Goal: Task Accomplishment & Management: Manage account settings

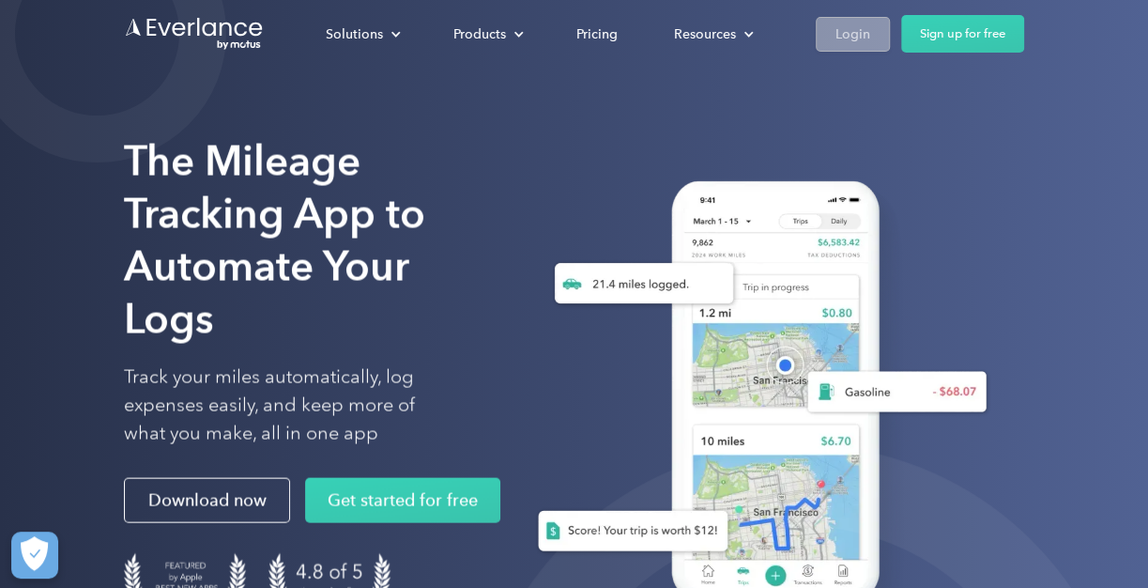
click at [850, 33] on div "Login" at bounding box center [852, 34] width 35 height 23
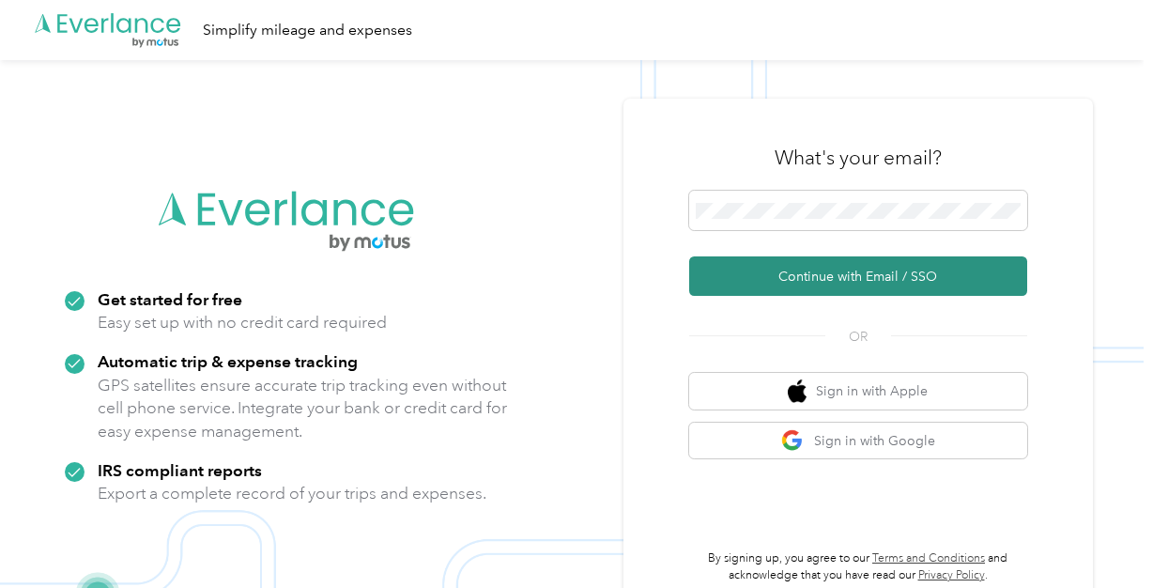
click at [828, 273] on button "Continue with Email / SSO" at bounding box center [858, 275] width 338 height 39
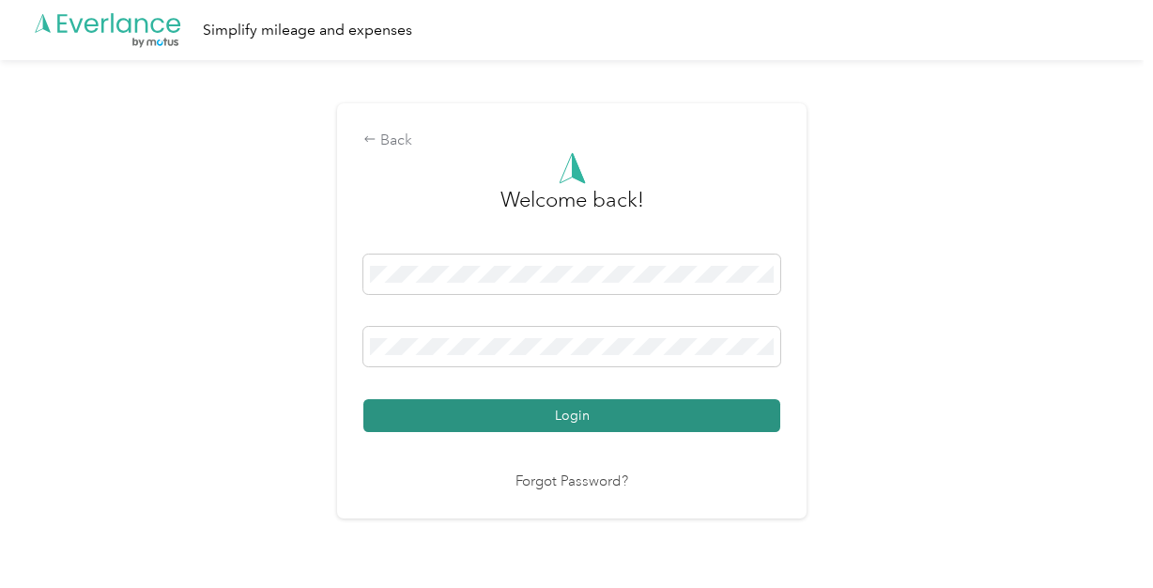
click at [587, 412] on button "Login" at bounding box center [571, 415] width 417 height 33
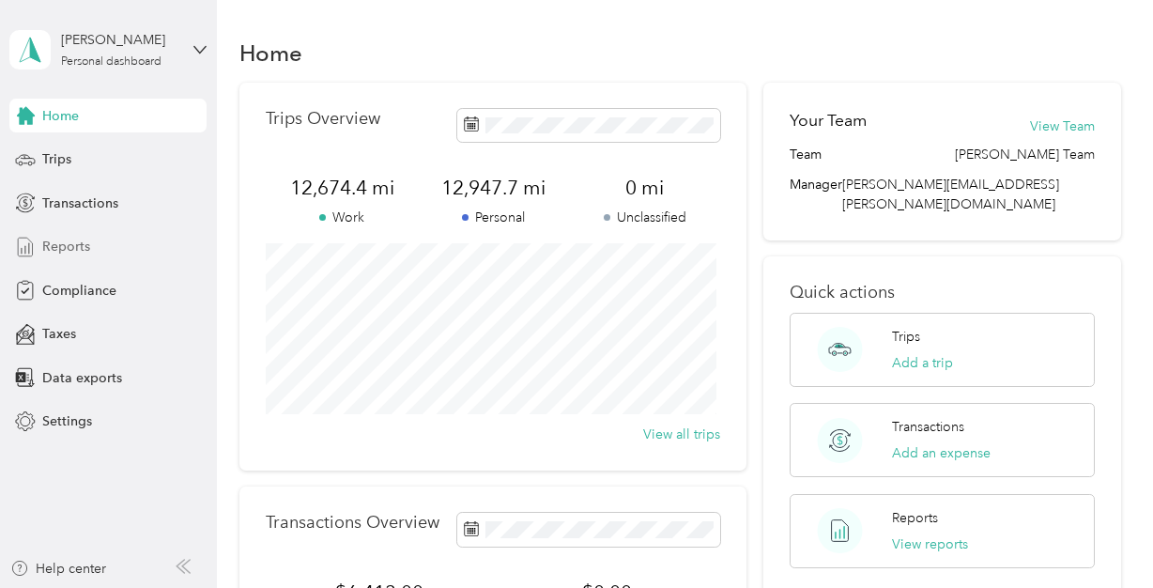
click at [70, 251] on span "Reports" at bounding box center [66, 247] width 48 height 20
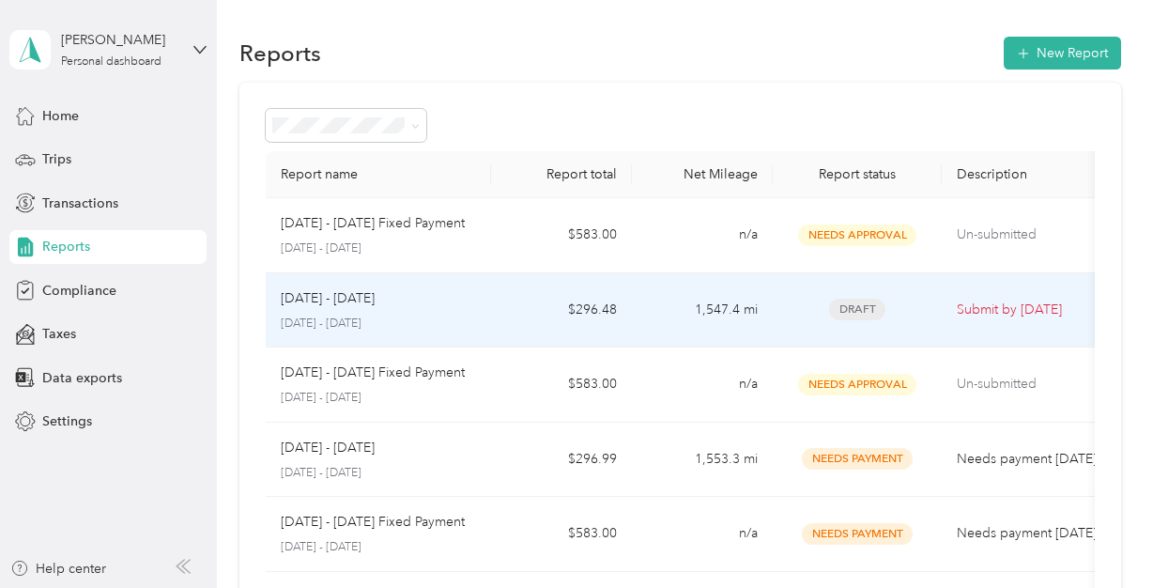
click at [970, 307] on p "Submit by Oct. 4, 2025" at bounding box center [1036, 309] width 158 height 21
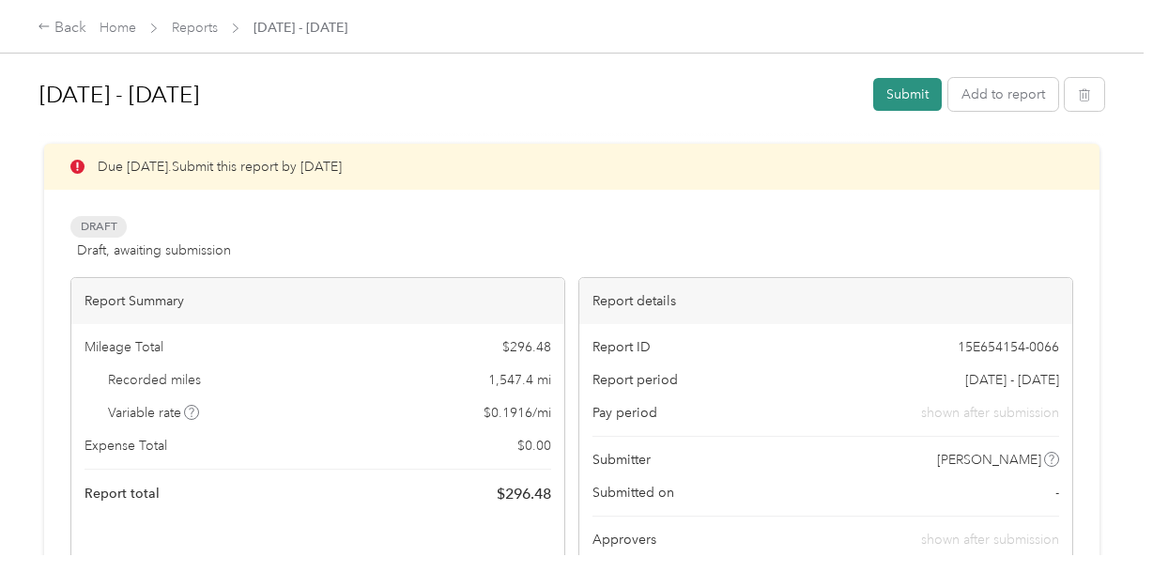
click at [909, 96] on button "Submit" at bounding box center [907, 94] width 69 height 33
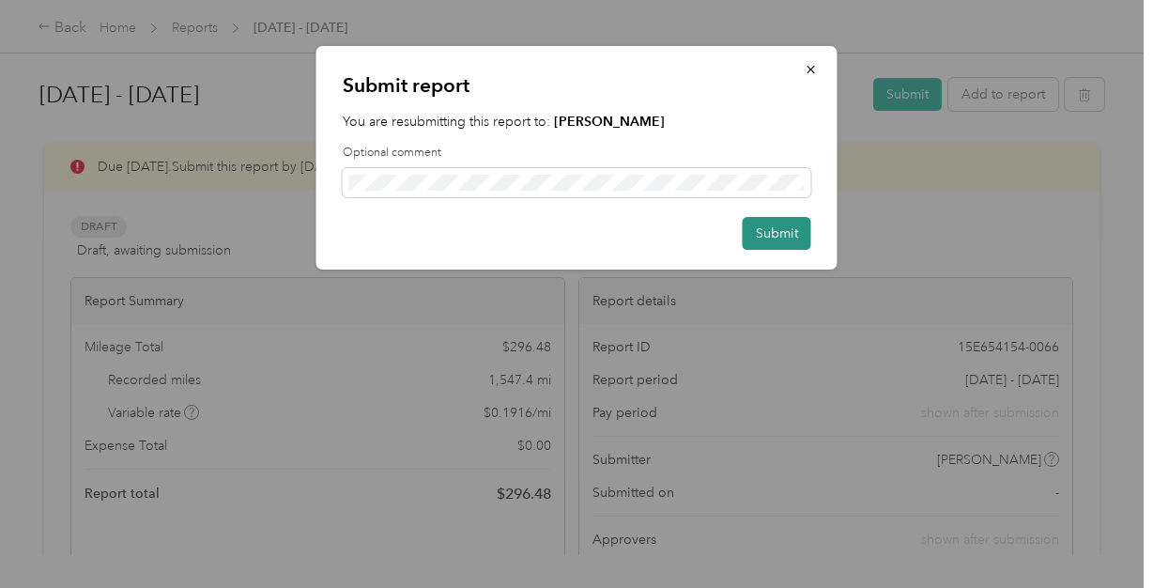
click at [775, 237] on button "Submit" at bounding box center [777, 233] width 69 height 33
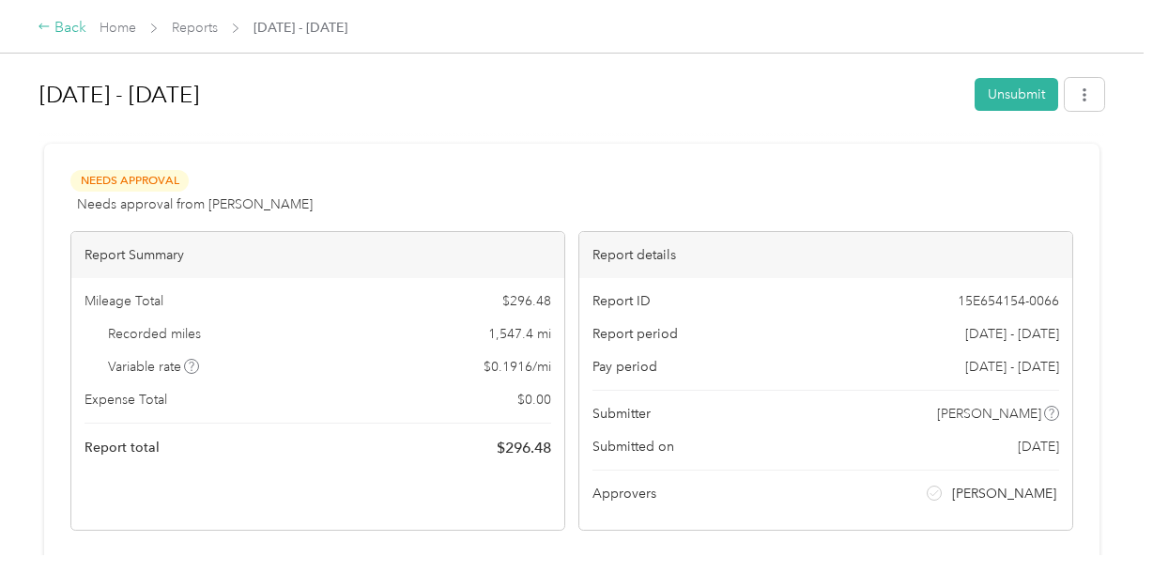
click at [72, 24] on div "Back" at bounding box center [62, 28] width 49 height 23
